Goal: Transaction & Acquisition: Purchase product/service

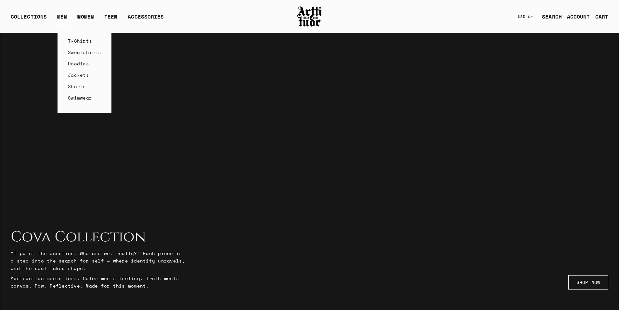
click at [78, 42] on link "T-Shirts" at bounding box center [84, 40] width 33 height 11
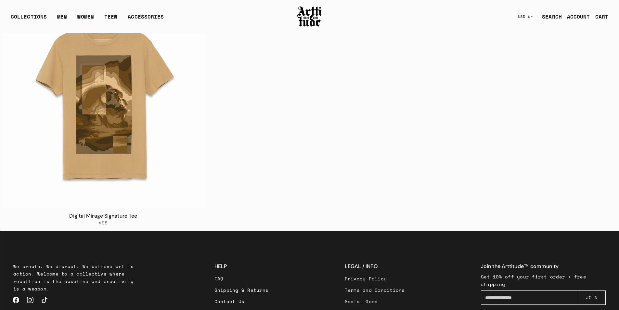
scroll to position [2439, 0]
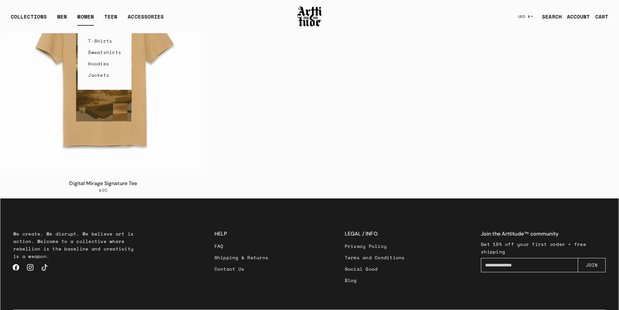
click at [98, 40] on link "T-Shirts" at bounding box center [104, 40] width 33 height 11
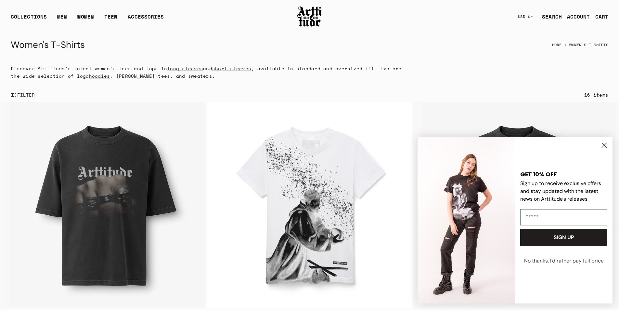
click at [604, 146] on icon "Close dialog" at bounding box center [604, 145] width 5 height 5
